Goal: Communication & Community: Answer question/provide support

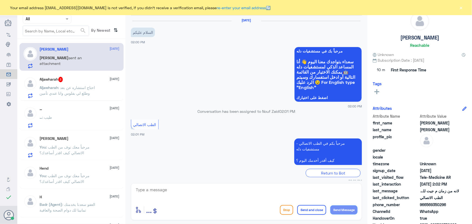
scroll to position [117, 0]
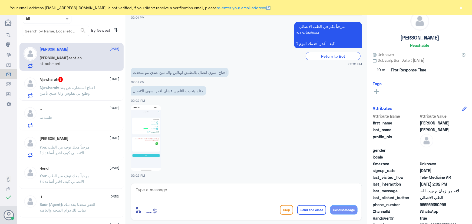
click at [90, 60] on div "[PERSON_NAME] sent an attachment" at bounding box center [80, 62] width 80 height 12
click at [216, 190] on textarea at bounding box center [246, 192] width 222 height 13
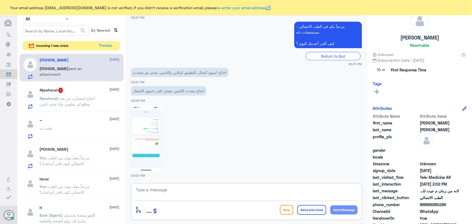
click at [175, 184] on div "enter flow name ... Drop Send and close Send Message" at bounding box center [246, 201] width 231 height 37
click at [175, 192] on textarea at bounding box center [246, 192] width 222 height 13
paste textarea "مرحباً معك نوف من الطب الاتصالي"
type textarea "مرحباً معك نوف من الطب الاتصالي"
click at [344, 210] on button "Send Message" at bounding box center [343, 209] width 27 height 9
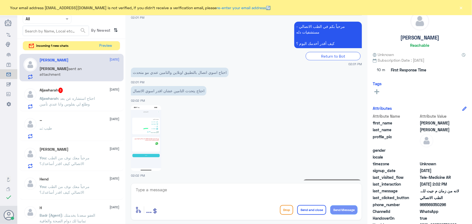
scroll to position [134, 0]
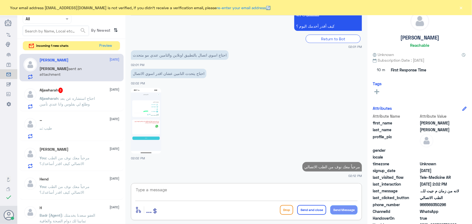
click at [285, 191] on textarea at bounding box center [246, 192] width 222 height 13
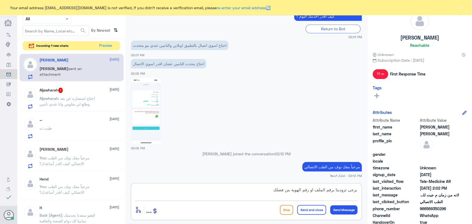
type textarea "يرجى تزودينا برقم الملف او رقم الهوية من فضلك"
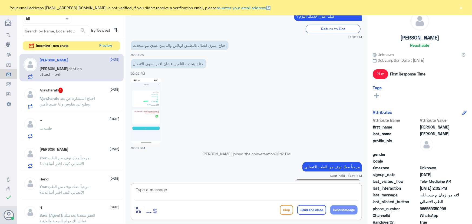
scroll to position [157, 0]
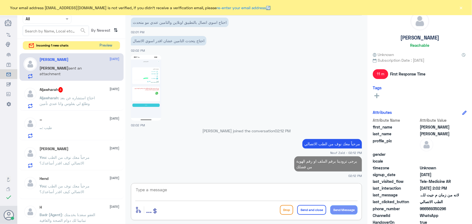
click at [106, 46] on button "Preview" at bounding box center [106, 45] width 17 height 8
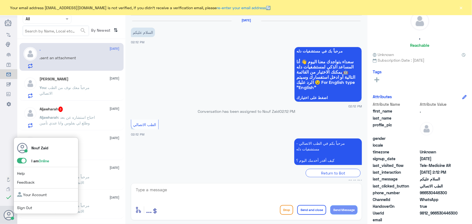
scroll to position [5, 0]
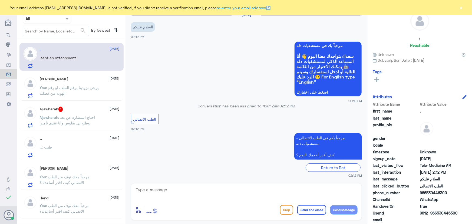
click at [170, 196] on textarea at bounding box center [246, 192] width 222 height 13
paste textarea "مرحباً معك نوف من الطب الاتصالي كيف اقدر أساعدك؟"
type textarea "مرحباً معك نوف من الطب الاتصالي كيف اقدر أساعدك؟"
click at [346, 214] on button "Send Message" at bounding box center [343, 209] width 27 height 9
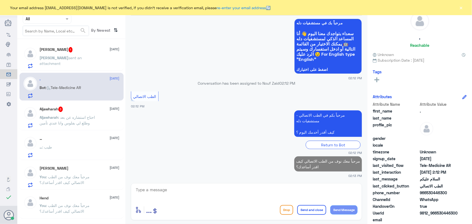
click at [89, 116] on span ": احتاج استشاره عن بعد وطلع لي بفلوس وانا عندي تأمين" at bounding box center [67, 120] width 55 height 10
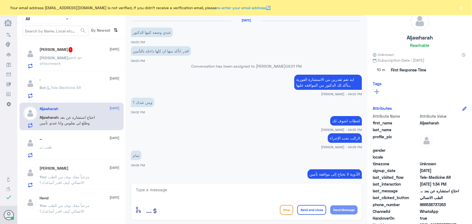
scroll to position [254, 0]
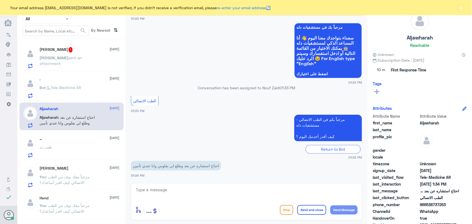
click at [168, 193] on textarea at bounding box center [246, 192] width 222 height 13
paste textarea "مرحباً معك نوف من الطب الاتصالي"
type textarea "مرحباً معك نوف من الطب الاتصالي"
click at [332, 212] on button "Send Message" at bounding box center [343, 209] width 27 height 9
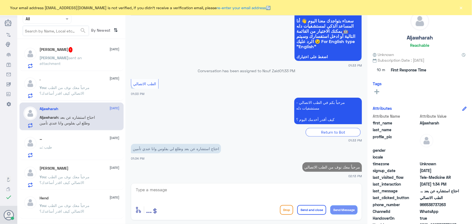
click at [300, 190] on textarea at bounding box center [246, 192] width 222 height 13
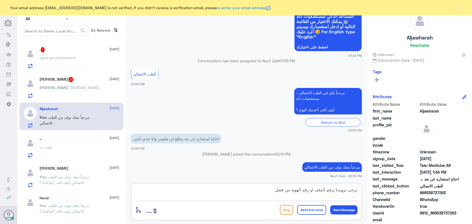
type textarea "يرجى تزويدنا برقم الملف او رقم الهوية من فضلك"
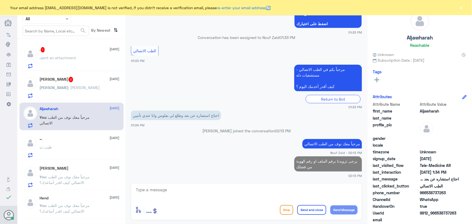
drag, startPoint x: 439, startPoint y: 212, endPoint x: 459, endPoint y: 215, distance: 21.0
click at [472, 215] on div "Aljawharah Reachable Unknown Subscription Date : 08/24/2025 Tags Attributes Att…" at bounding box center [419, 113] width 105 height 226
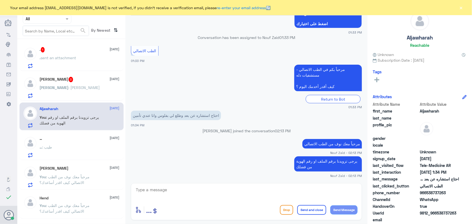
drag, startPoint x: 437, startPoint y: 213, endPoint x: 460, endPoint y: 214, distance: 23.0
click at [459, 214] on div "UserId 9812_966538737263" at bounding box center [420, 213] width 94 height 7
copy span "538737263"
click at [68, 93] on p "Ayşe : عاىشه جوبان" at bounding box center [70, 92] width 60 height 14
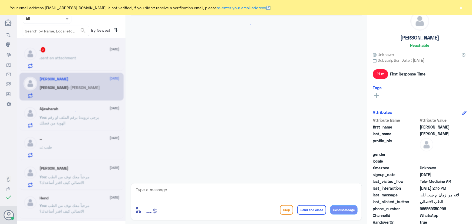
scroll to position [222, 0]
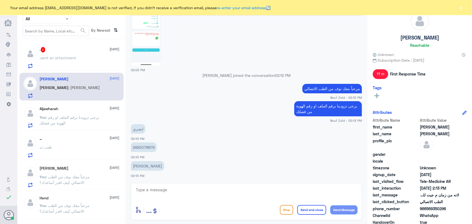
click at [149, 144] on p "2490078876" at bounding box center [144, 147] width 26 height 9
copy p "2490078876"
click at [77, 119] on p "You : يرجى تزويدنا برقم الملف او رقم الهوية من فضلك" at bounding box center [70, 121] width 61 height 14
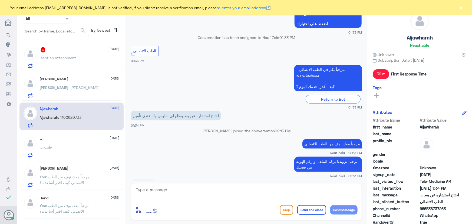
scroll to position [276, 0]
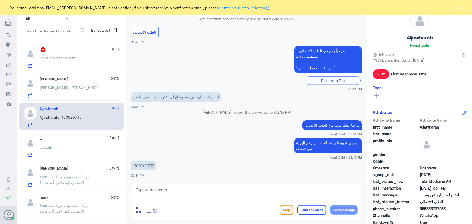
click at [219, 195] on textarea at bounding box center [246, 192] width 222 height 13
type textarea "ت"
type textarea "م"
click at [82, 39] on div "Channel WhatsApp Status × All Tags Agent Filter All search By Newest ⇅ . 4 11 S…" at bounding box center [71, 113] width 108 height 226
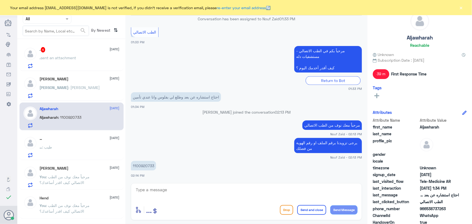
click at [88, 52] on div ". 4 11 September . sent an attachment" at bounding box center [80, 57] width 80 height 21
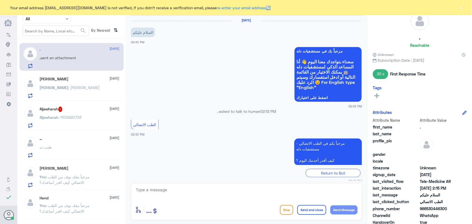
scroll to position [112, 0]
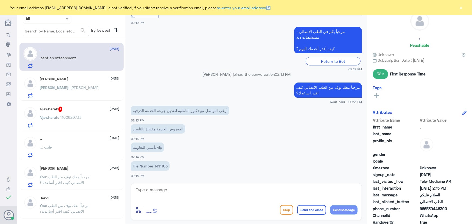
click at [73, 117] on span ": 1100920733" at bounding box center [69, 117] width 23 height 5
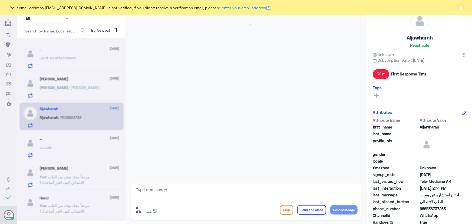
scroll to position [252, 0]
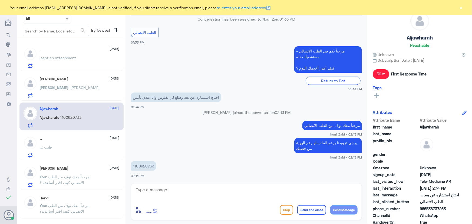
click at [84, 92] on div "Ayşe : عاىشه جوبان" at bounding box center [80, 92] width 80 height 12
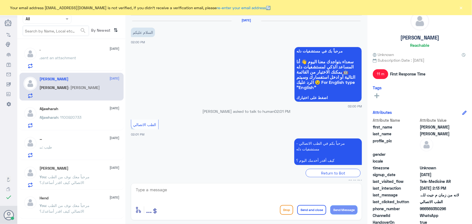
scroll to position [222, 0]
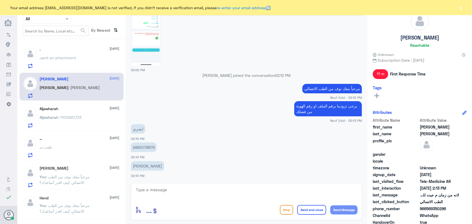
click at [84, 115] on div "Aljawharah 11 September Aljawharah : 1100920733" at bounding box center [80, 117] width 80 height 21
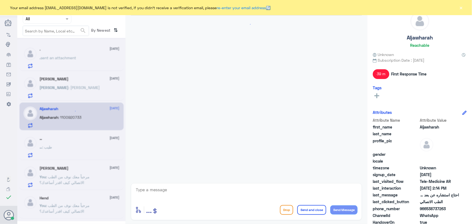
scroll to position [252, 0]
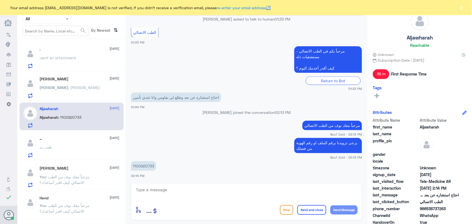
click at [87, 85] on div "Ayşe Çoban Muzayn 11 September Ayşe : عاىشه جوبان" at bounding box center [80, 87] width 80 height 21
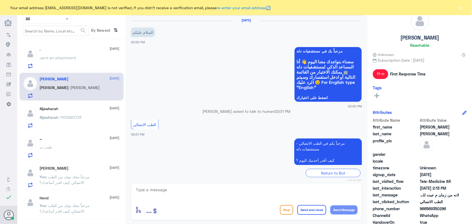
scroll to position [222, 0]
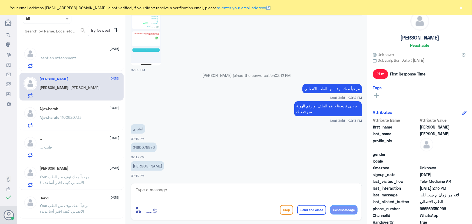
drag, startPoint x: 146, startPoint y: 148, endPoint x: 148, endPoint y: 146, distance: 2.9
click at [146, 148] on p "2490078876" at bounding box center [144, 147] width 26 height 9
click at [149, 146] on p "2490078876" at bounding box center [144, 147] width 26 height 9
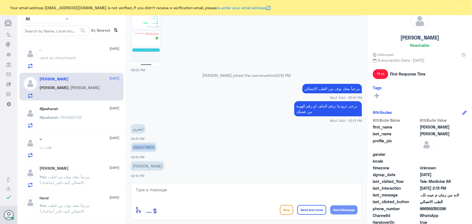
copy p "2490078876"
click at [69, 121] on p "Aljawharah : 1100920733" at bounding box center [61, 121] width 42 height 14
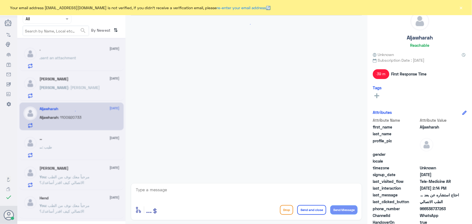
scroll to position [252, 0]
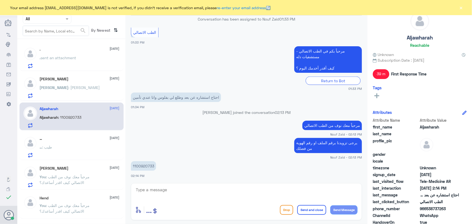
click at [186, 192] on textarea at bounding box center [246, 192] width 222 height 13
click at [84, 77] on div "Ayşe Çoban Muzayn 11 September" at bounding box center [80, 79] width 80 height 5
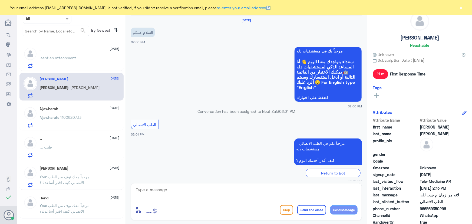
scroll to position [222, 0]
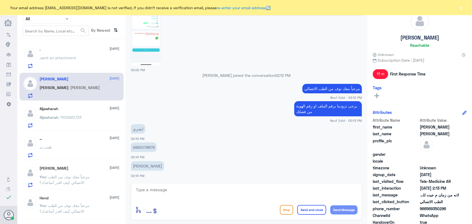
click at [91, 113] on div "Aljawharah 11 September Aljawharah : 1100920733" at bounding box center [80, 117] width 80 height 21
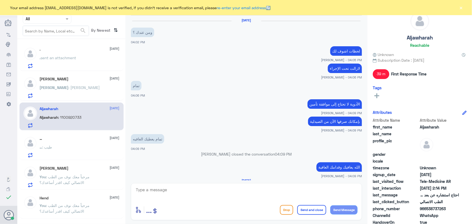
scroll to position [252, 0]
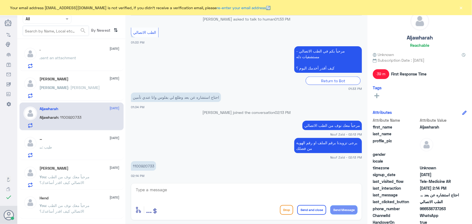
click at [76, 97] on div "Ayşe : عاىشه جوبان" at bounding box center [80, 92] width 80 height 12
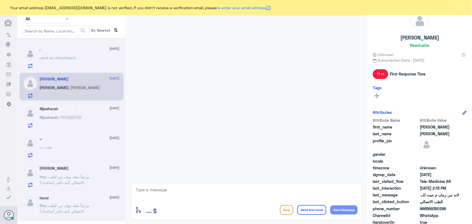
scroll to position [222, 0]
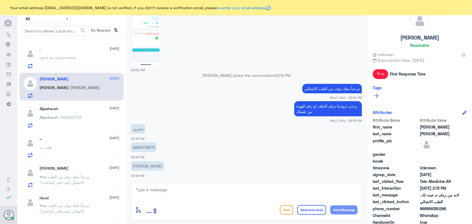
click at [71, 113] on div "Aljawharah 11 September Aljawharah : 1100920733" at bounding box center [80, 117] width 80 height 21
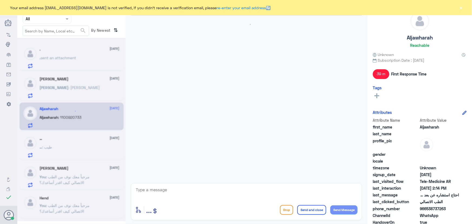
scroll to position [252, 0]
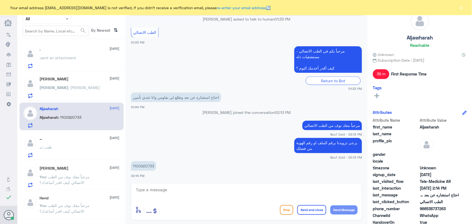
click at [88, 91] on div "Ayşe : عاىشه جوبان" at bounding box center [80, 92] width 80 height 12
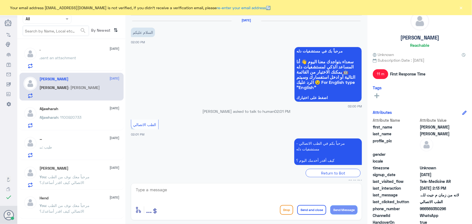
scroll to position [222, 0]
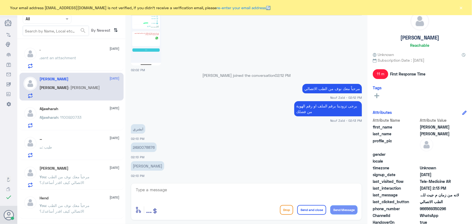
click at [87, 116] on div "Aljawharah : 1100920733" at bounding box center [80, 122] width 80 height 12
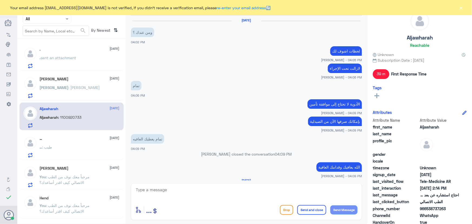
scroll to position [252, 0]
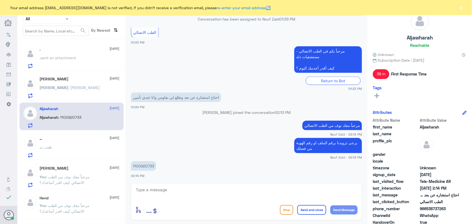
click at [78, 88] on div "Ayşe : عاىشه جوبان" at bounding box center [80, 92] width 80 height 12
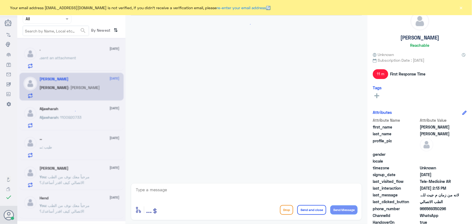
scroll to position [222, 0]
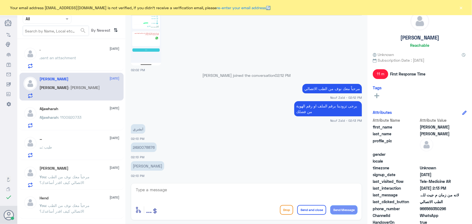
click at [75, 114] on p "Aljawharah : 1100920733" at bounding box center [61, 121] width 42 height 14
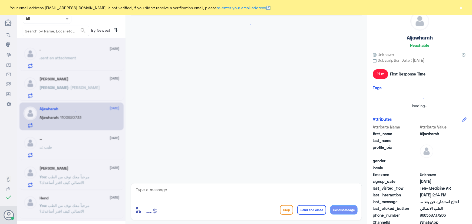
scroll to position [252, 0]
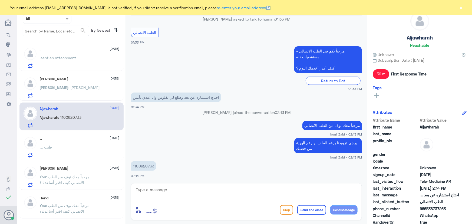
click at [175, 188] on textarea at bounding box center [246, 192] width 222 height 13
click at [142, 186] on div "enter flow name ... Drop Send and close Send Message" at bounding box center [246, 201] width 231 height 37
click at [141, 187] on textarea at bounding box center [246, 192] width 222 height 13
click at [144, 190] on textarea at bounding box center [246, 192] width 222 height 13
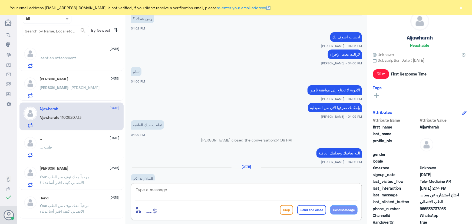
scroll to position [515, 0]
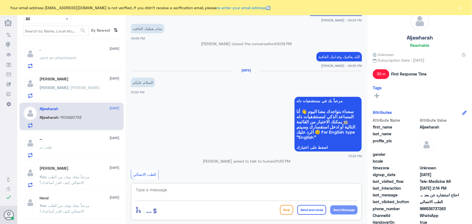
click at [151, 191] on textarea at bounding box center [246, 192] width 222 height 13
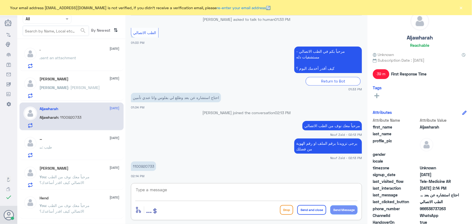
scroll to position [657, 0]
click at [149, 193] on textarea at bounding box center [246, 192] width 222 height 13
click at [150, 193] on textarea at bounding box center [246, 192] width 222 height 13
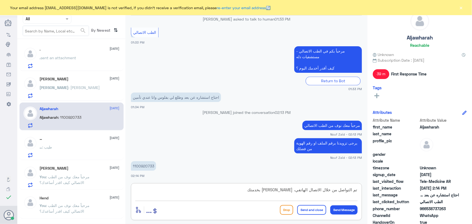
type textarea "تم التواصل من خلال الاتصال الهاتفي، سعدنا بخدمتك"
click at [305, 208] on button "Send and close" at bounding box center [311, 210] width 29 height 10
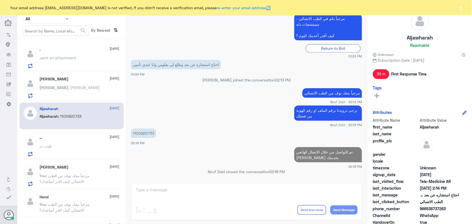
click at [68, 97] on p "Ayşe : عاىشه جوبان" at bounding box center [70, 92] width 60 height 14
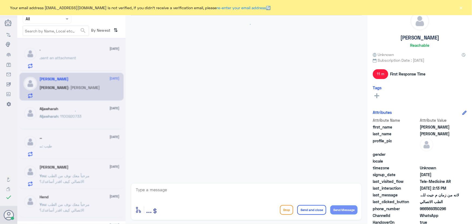
scroll to position [222, 0]
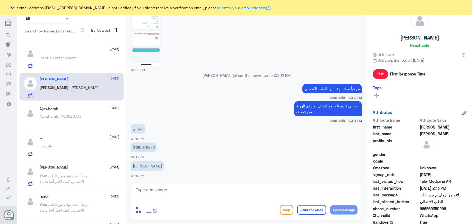
click at [146, 148] on p "2490078876" at bounding box center [144, 147] width 26 height 9
copy p "2490078876"
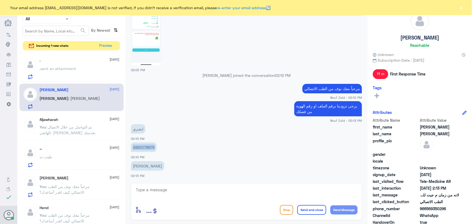
copy p "2490078876"
click at [146, 147] on p "2490078876" at bounding box center [144, 147] width 26 height 9
click at [108, 45] on button "Preview" at bounding box center [106, 45] width 17 height 8
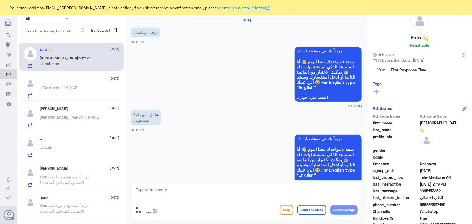
scroll to position [236, 0]
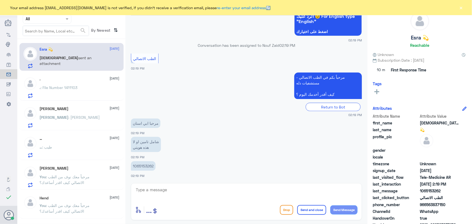
click at [154, 184] on div "enter flow name ... Drop Send and close Send Message" at bounding box center [246, 201] width 231 height 37
click at [191, 189] on textarea at bounding box center [246, 192] width 222 height 13
click at [86, 88] on div ". : File Number 1411103" at bounding box center [80, 92] width 80 height 12
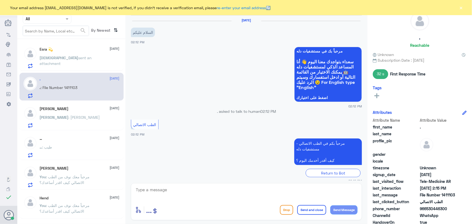
scroll to position [112, 0]
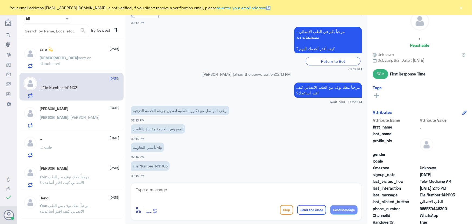
click at [194, 188] on textarea at bounding box center [246, 192] width 222 height 13
click at [74, 114] on div "Ayşe Çoban Muzayn 11 September Ayşe : عاىشه جوبان" at bounding box center [80, 117] width 80 height 21
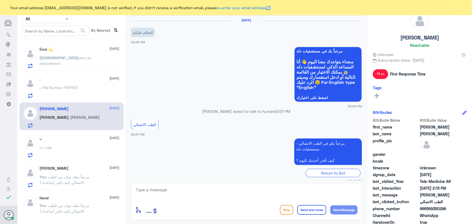
scroll to position [222, 0]
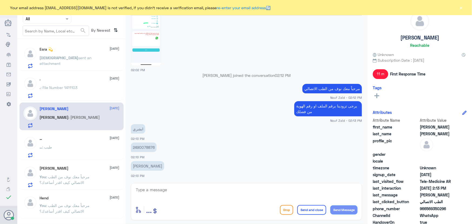
click at [176, 183] on div "enter flow name ... Drop Send and close Send Message" at bounding box center [246, 201] width 231 height 37
click at [175, 188] on textarea at bounding box center [246, 192] width 222 height 13
type textarea "تم تحديث التأمين الخاص بكم يمكنك الان الاستفادة من الخدمة"
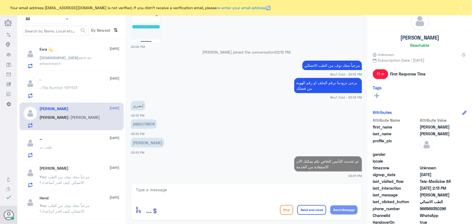
click at [80, 83] on div ". 11 September . : File Number 1411103" at bounding box center [80, 87] width 80 height 21
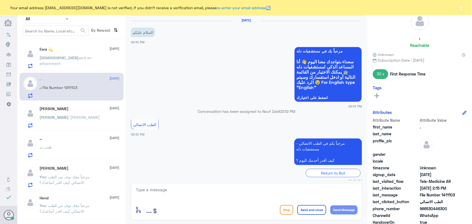
scroll to position [112, 0]
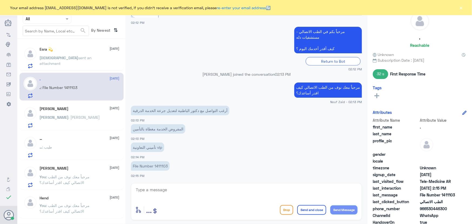
click at [163, 165] on p "File Number 1411103" at bounding box center [150, 165] width 39 height 9
click at [163, 166] on p "File Number 1411103" at bounding box center [150, 165] width 39 height 9
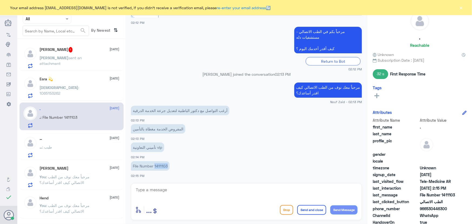
copy p "1411103"
click at [148, 187] on div "enter flow name ... Drop Send and close Send Message" at bounding box center [246, 201] width 231 height 37
click at [148, 187] on textarea at bounding box center [246, 192] width 222 height 13
type textarea "ماكان التأمين محدث تم الان تحديث التأمين الخاص بكم"
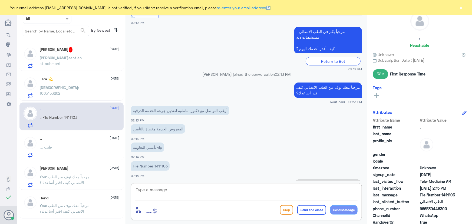
scroll to position [135, 0]
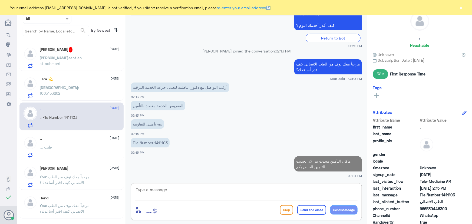
click at [63, 58] on span "sent an attachment" at bounding box center [61, 60] width 42 height 10
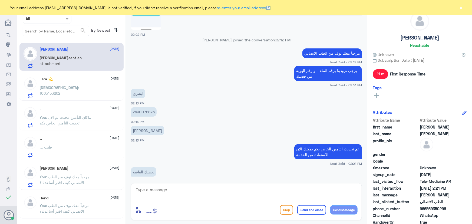
scroll to position [264, 0]
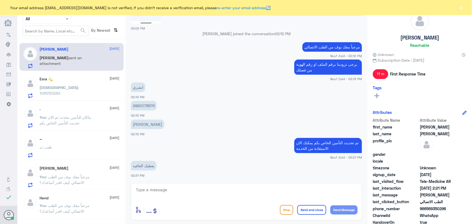
click at [462, 5] on button "×" at bounding box center [461, 7] width 5 height 5
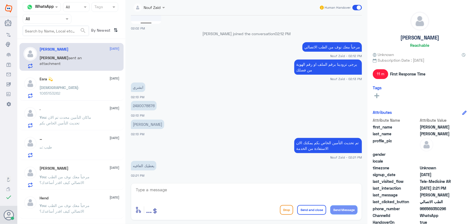
click at [358, 8] on span at bounding box center [357, 7] width 9 height 5
click at [0, 0] on input "checkbox" at bounding box center [0, 0] width 0 height 0
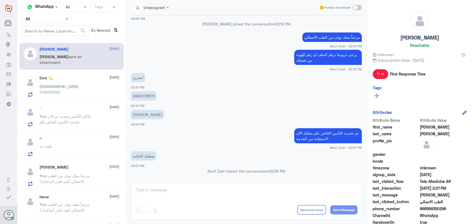
click at [89, 74] on div "Esra 💫 11 September Esra : 1065153262" at bounding box center [71, 86] width 104 height 28
click at [88, 81] on div "Esra 💫 11 September Esra : 1065153262" at bounding box center [80, 86] width 80 height 21
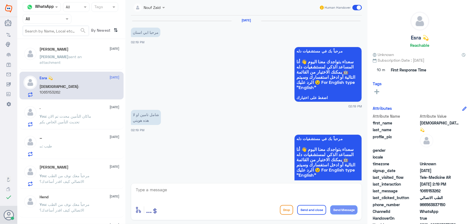
scroll to position [236, 0]
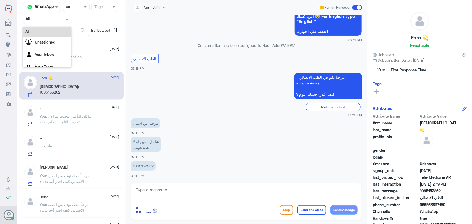
click at [45, 21] on input "text" at bounding box center [41, 19] width 30 height 6
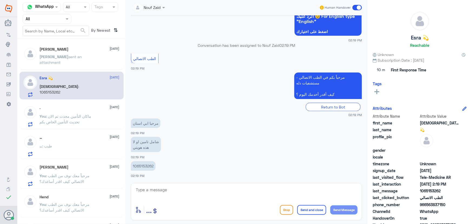
click at [58, 53] on div "Ayşe Çoban Muzayn 11 September Ayşe sent an attachment" at bounding box center [80, 57] width 80 height 20
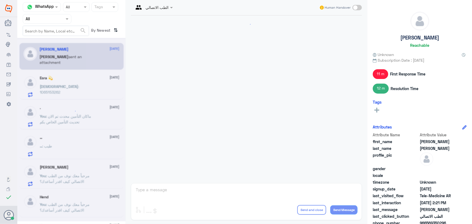
scroll to position [274, 0]
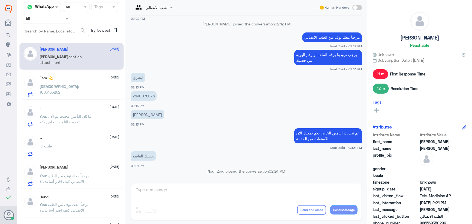
click at [144, 98] on p "2490078876" at bounding box center [144, 95] width 26 height 9
click at [144, 97] on p "2490078876" at bounding box center [144, 95] width 26 height 9
copy p "2490078876"
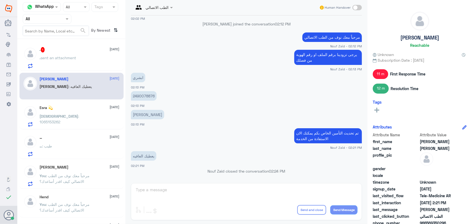
click at [73, 59] on span "sent an attachment" at bounding box center [58, 57] width 35 height 5
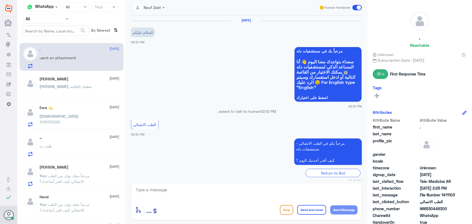
scroll to position [154, 0]
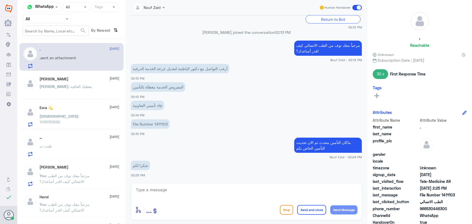
click at [357, 6] on span at bounding box center [357, 7] width 9 height 5
click at [0, 0] on input "checkbox" at bounding box center [0, 0] width 0 height 0
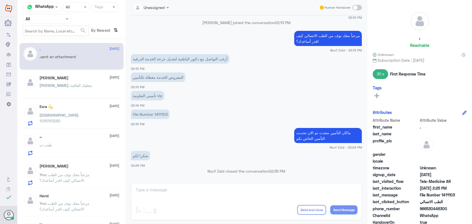
click at [91, 106] on div "Esra 💫 11 September" at bounding box center [80, 106] width 80 height 5
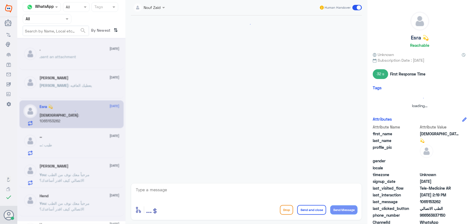
click at [87, 89] on div at bounding box center [71, 129] width 108 height 183
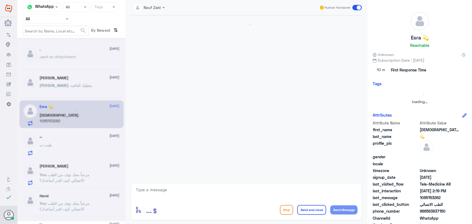
click at [88, 75] on div at bounding box center [71, 129] width 108 height 183
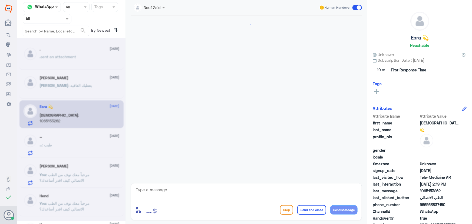
click at [72, 95] on div at bounding box center [71, 129] width 108 height 183
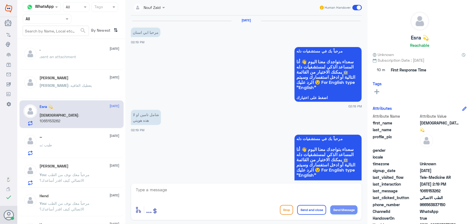
scroll to position [236, 0]
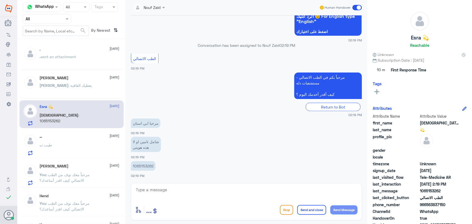
click at [72, 95] on p "Ayşe : يعطيك العافيه" at bounding box center [66, 90] width 52 height 14
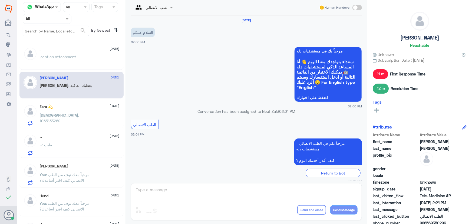
scroll to position [274, 0]
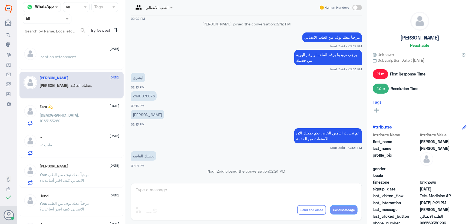
click at [74, 110] on div "Esra 💫 11 September Esra : 1065153262" at bounding box center [80, 114] width 80 height 21
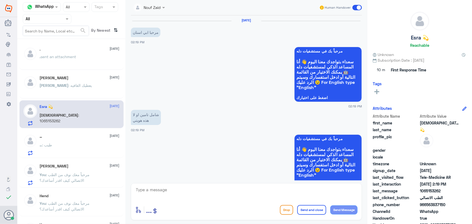
scroll to position [236, 0]
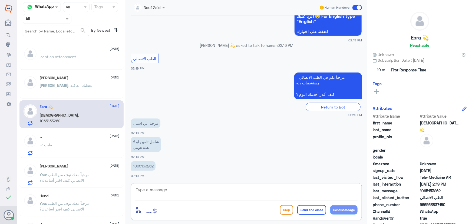
click at [203, 188] on textarea at bounding box center [246, 192] width 222 height 13
type textarea "ر"
drag, startPoint x: 214, startPoint y: 201, endPoint x: 222, endPoint y: 195, distance: 9.7
click at [219, 198] on div "ر enter flow name ... Drop Send and close Send Message" at bounding box center [246, 201] width 231 height 37
drag, startPoint x: 222, startPoint y: 195, endPoint x: 407, endPoint y: 151, distance: 190.5
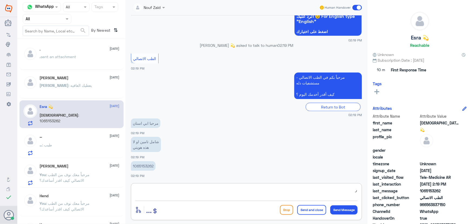
click at [390, 174] on div "Channel WhatsApp Status × All Tags Agent Filter All search By Newest ⇅ . 11 Sep…" at bounding box center [244, 113] width 455 height 226
paste textarea "مرحباً معك نوف من الطب الاتصالي"
type textarea "مرحباً معك نوف من الطب الاتصالي"
click at [352, 206] on button "Send Message" at bounding box center [343, 209] width 27 height 9
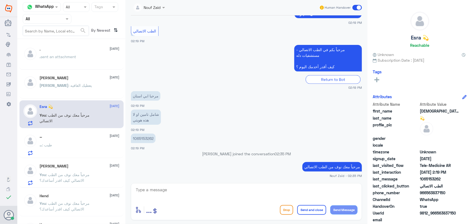
click at [189, 192] on textarea at bounding box center [246, 192] width 222 height 13
paste textarea "هنا الطب الاتصالي لكل مايخص الاستشارة الفورية من خلال التطبيق، يمكنك الاستفسار …"
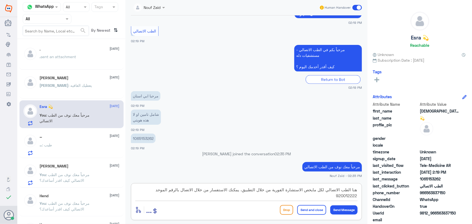
type textarea "هنا الطب الاتصالي لكل مايخص الاستشارة الفورية من خلال التطبيق، يمكنك الاستفسار …"
click at [308, 211] on button "Send and close" at bounding box center [311, 210] width 29 height 10
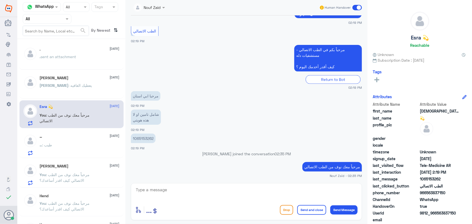
scroll to position [288, 0]
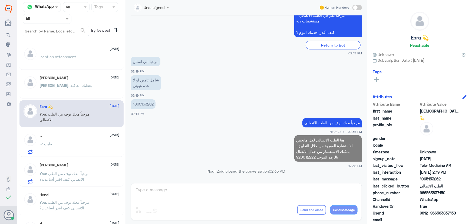
click at [58, 83] on p "Ayşe : يعطيك العافيه" at bounding box center [66, 90] width 52 height 14
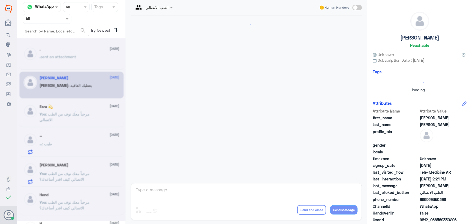
scroll to position [274, 0]
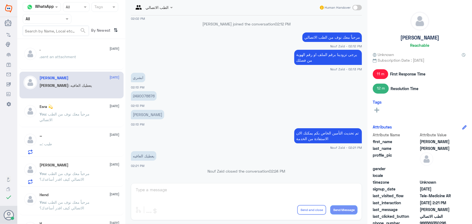
click at [63, 140] on div "… 11 September … : طيب" at bounding box center [80, 143] width 80 height 21
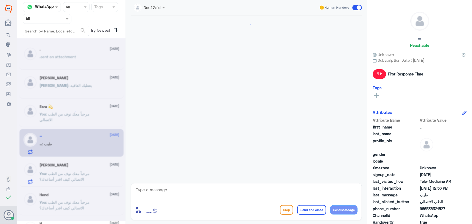
scroll to position [271, 0]
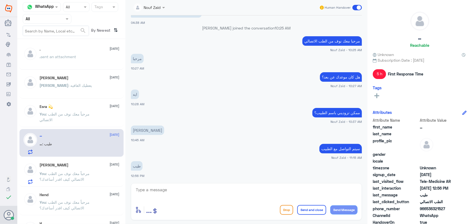
click at [92, 171] on p "You : مرحباً معك نوف من الطب الاتصالي كيف اقدر أساعدك؟" at bounding box center [70, 178] width 61 height 14
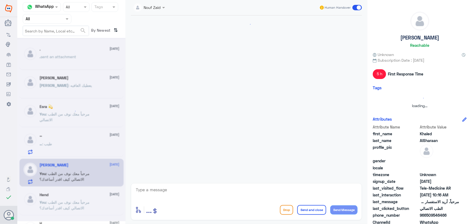
scroll to position [157, 0]
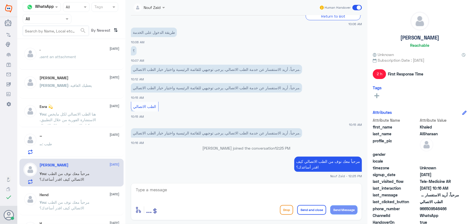
click at [351, 9] on div "Human Handover" at bounding box center [340, 8] width 43 height 10
click at [354, 7] on span at bounding box center [357, 7] width 9 height 5
click at [0, 0] on input "checkbox" at bounding box center [0, 0] width 0 height 0
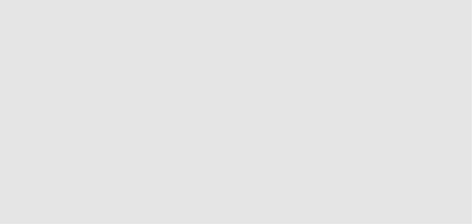
click at [460, 9] on app-root at bounding box center [236, 112] width 472 height 224
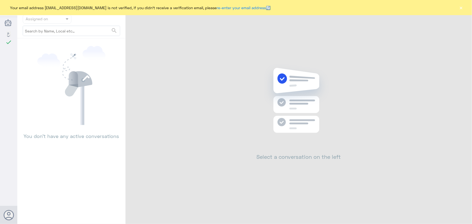
click at [458, 8] on div "Your email address [EMAIL_ADDRESS][DOMAIN_NAME] is not verified, if you didn't …" at bounding box center [236, 7] width 472 height 15
drag, startPoint x: 458, startPoint y: 8, endPoint x: 467, endPoint y: 8, distance: 9.2
click at [458, 8] on div "Your email address [EMAIL_ADDRESS][DOMAIN_NAME] is not verified, if you didn't …" at bounding box center [236, 7] width 472 height 15
click at [462, 8] on button "×" at bounding box center [461, 7] width 5 height 5
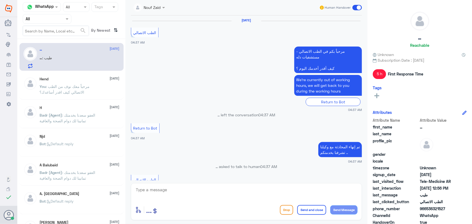
scroll to position [271, 0]
